Goal: Transaction & Acquisition: Purchase product/service

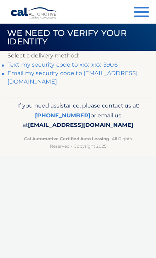
scroll to position [8, 0]
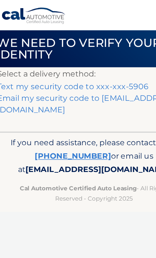
click at [82, 61] on link "Text my security code to xxx-xxx-5906" at bounding box center [62, 64] width 110 height 7
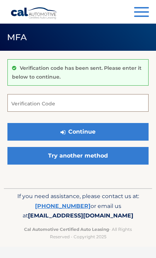
click at [78, 106] on input "Verification Code" at bounding box center [77, 103] width 141 height 18
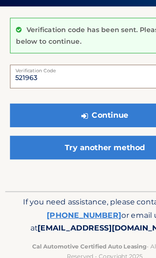
type input "521963"
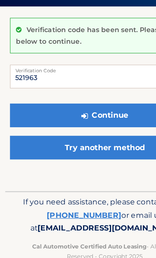
click at [89, 123] on button "Continue" at bounding box center [77, 132] width 141 height 18
click at [77, 123] on button "Continue" at bounding box center [77, 132] width 141 height 18
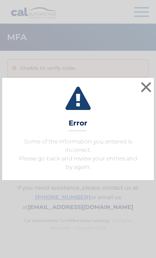
click at [144, 90] on button "×" at bounding box center [146, 87] width 14 height 14
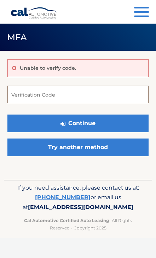
click at [64, 92] on input "Verification Code" at bounding box center [77, 95] width 141 height 18
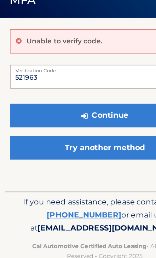
type input "521963"
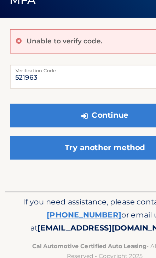
click at [96, 115] on button "Continue" at bounding box center [77, 124] width 141 height 18
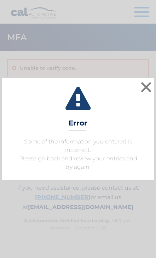
click at [152, 88] on button "×" at bounding box center [146, 87] width 14 height 14
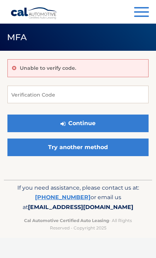
click at [112, 151] on link "Try another method" at bounding box center [77, 148] width 141 height 18
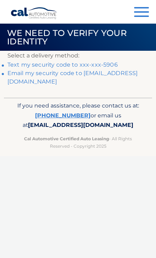
click at [124, 72] on link "Email my security code to b****@verizon.net" at bounding box center [72, 77] width 130 height 15
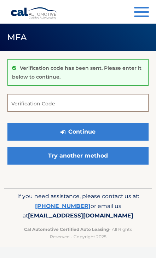
click at [44, 103] on input "Verification Code" at bounding box center [77, 103] width 141 height 18
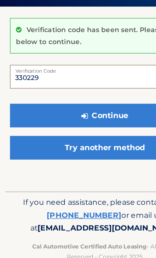
type input "330229"
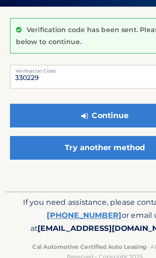
click at [77, 123] on button "Continue" at bounding box center [77, 132] width 141 height 18
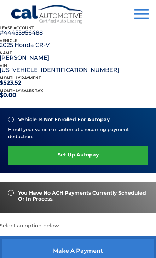
scroll to position [93, 0]
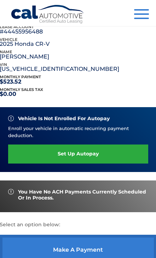
click at [103, 246] on link "make a payment" at bounding box center [78, 250] width 157 height 30
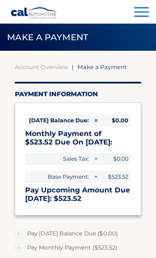
select select "YmQyOTZlZjctYTk1NC00Y2E1LTk2OTktYWJhNTllYThiNTYw"
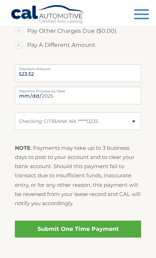
scroll to position [246, 0]
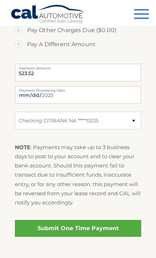
click at [105, 233] on link "Submit One Time Payment" at bounding box center [78, 228] width 126 height 17
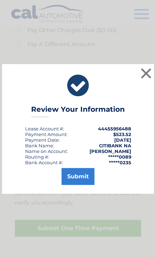
click at [82, 185] on button "Submit" at bounding box center [77, 176] width 33 height 17
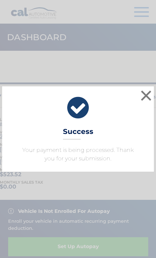
click at [144, 92] on button "×" at bounding box center [146, 96] width 14 height 14
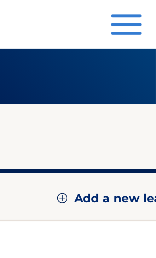
click at [134, 14] on button "Menu" at bounding box center [141, 13] width 15 height 12
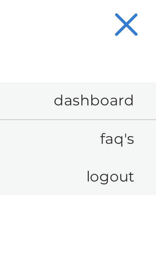
click at [60, 88] on link "Logout" at bounding box center [85, 86] width 141 height 18
